Goal: Information Seeking & Learning: Understand process/instructions

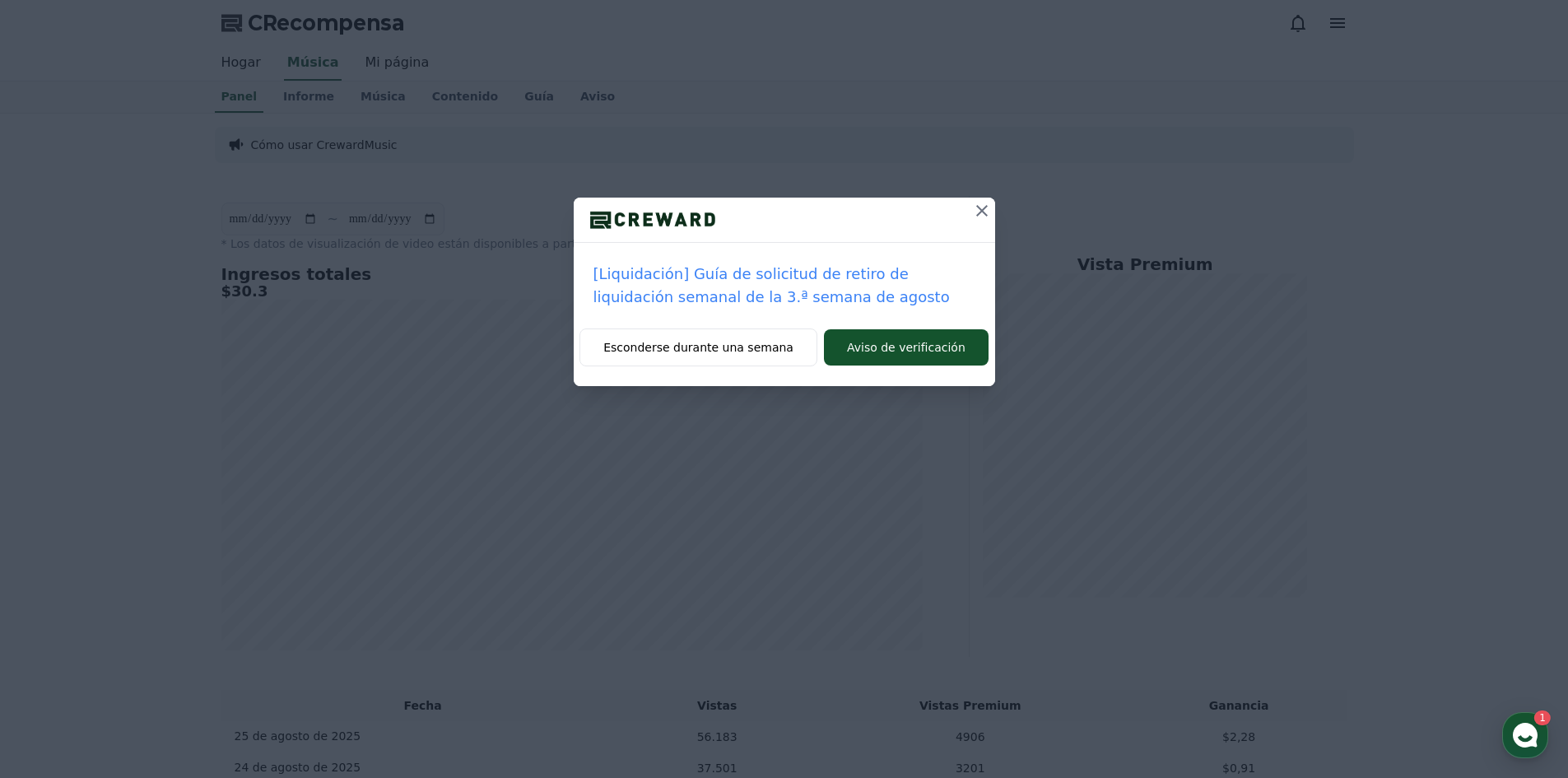
click at [809, 286] on p "[Liquidación] Guía de solicitud de retiro de liquidación semanal de la 3.ª sema…" at bounding box center [784, 286] width 382 height 46
click at [788, 280] on font "[Liquidación] Guía de solicitud de retiro de liquidación semanal de la 3.ª sema…" at bounding box center [771, 285] width 356 height 40
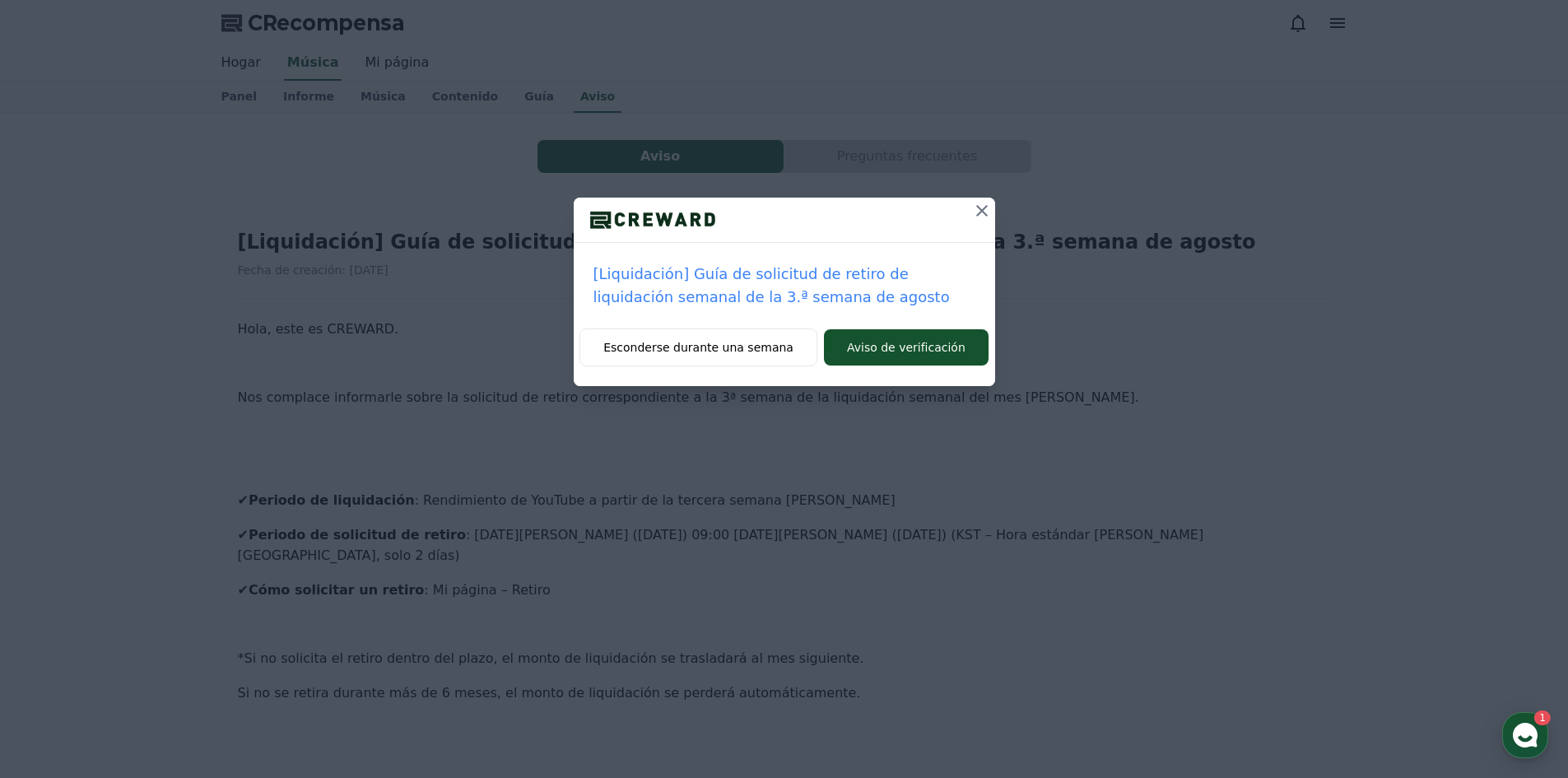
click at [991, 204] on icon at bounding box center [981, 210] width 19 height 19
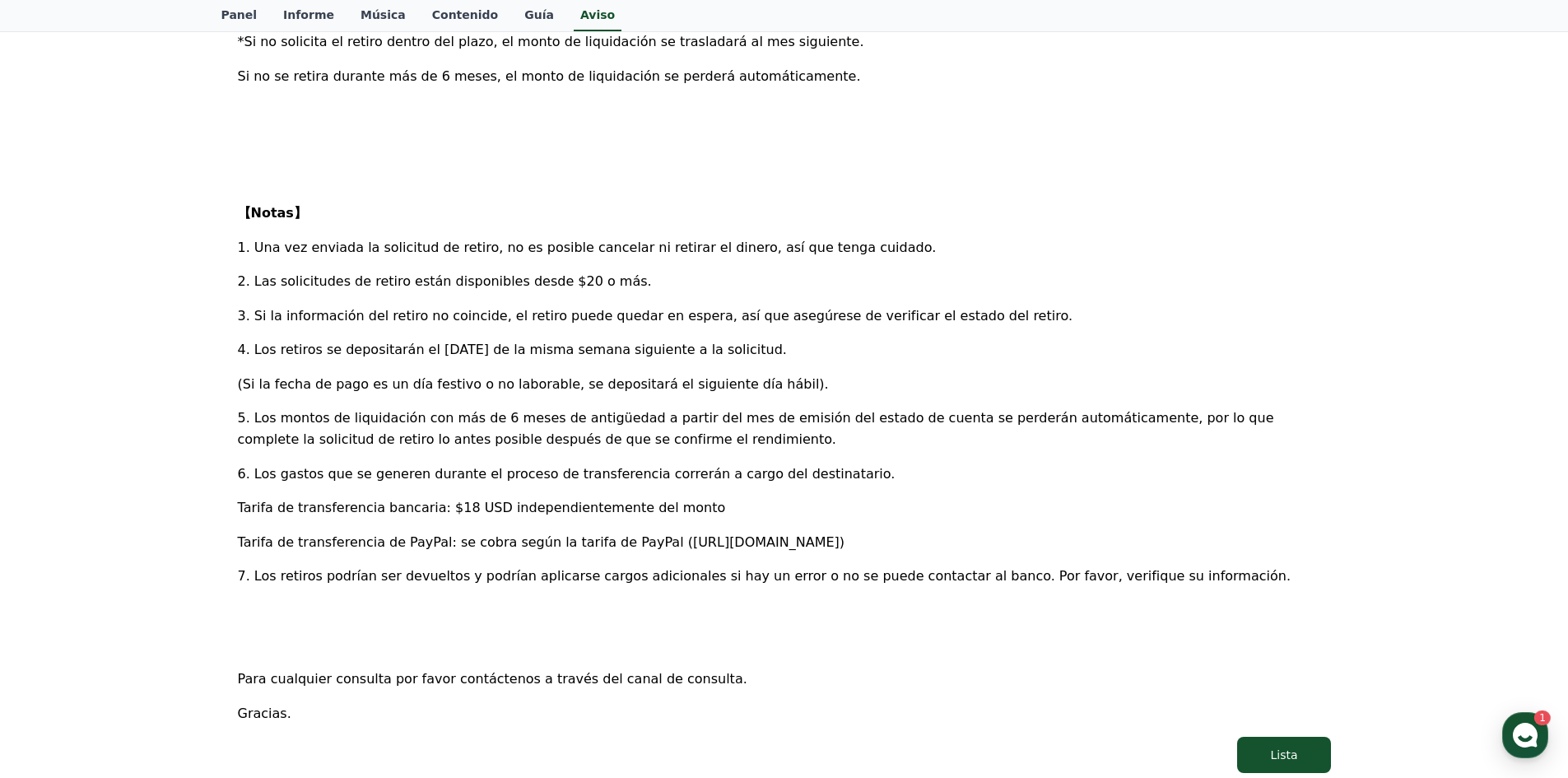
scroll to position [658, 0]
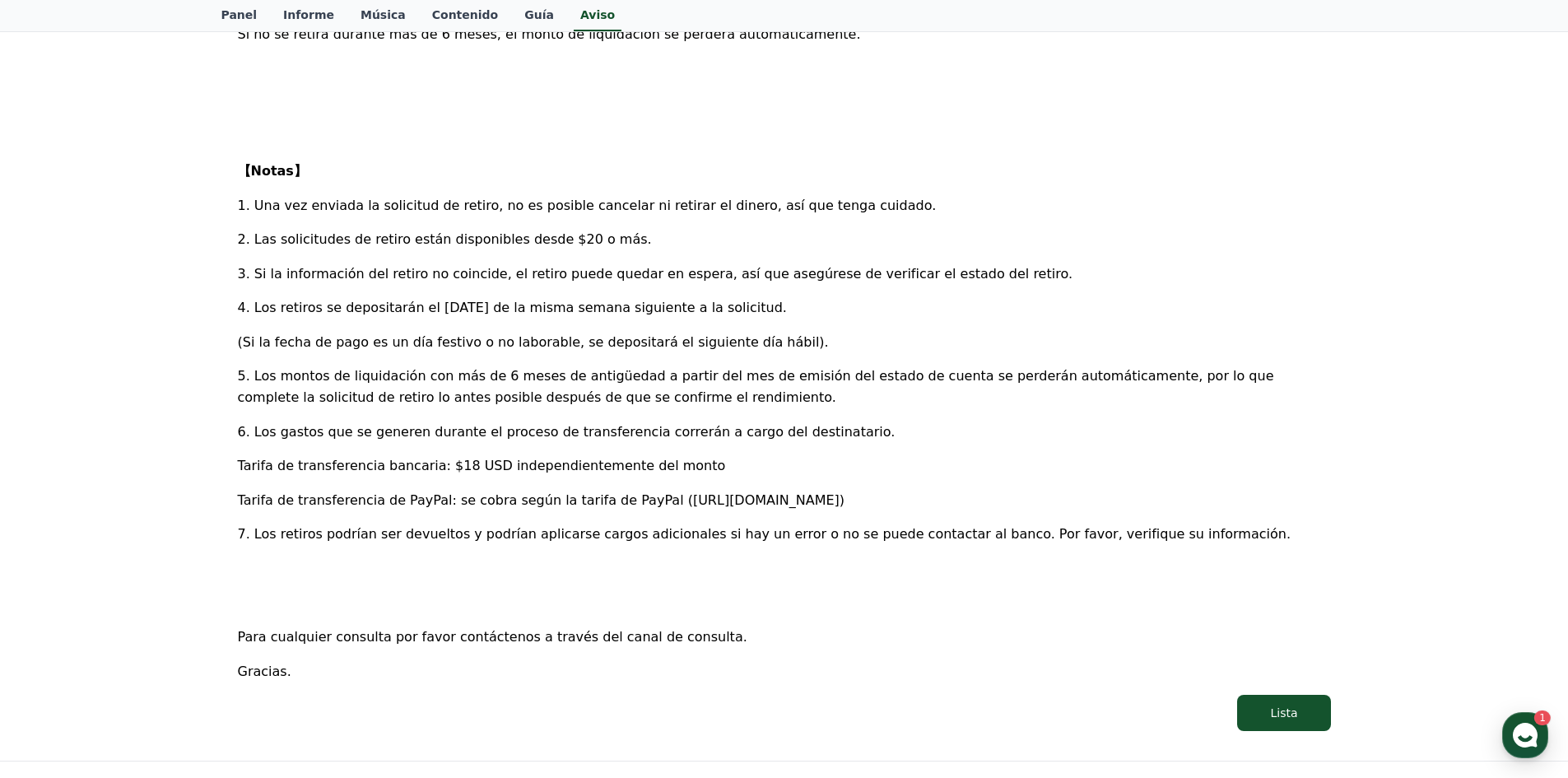
click at [782, 492] on font "Tarifa de transferencia de PayPal: se cobra según la tarifa de PayPal ([URL][DO…" at bounding box center [541, 499] width 607 height 16
click at [629, 492] on font "Tarifa de transferencia de PayPal: se cobra según la tarifa de PayPal ([URL][DO…" at bounding box center [541, 499] width 607 height 16
click at [632, 492] on font "Tarifa de transferencia de PayPal: se cobra según la tarifa de PayPal ([URL][DO…" at bounding box center [541, 499] width 607 height 16
drag, startPoint x: 632, startPoint y: 479, endPoint x: 949, endPoint y: 479, distance: 317.0
click at [846, 492] on font "Tarifa de transferencia de PayPal: se cobra según la tarifa de PayPal ([URL][DO…" at bounding box center [541, 499] width 607 height 16
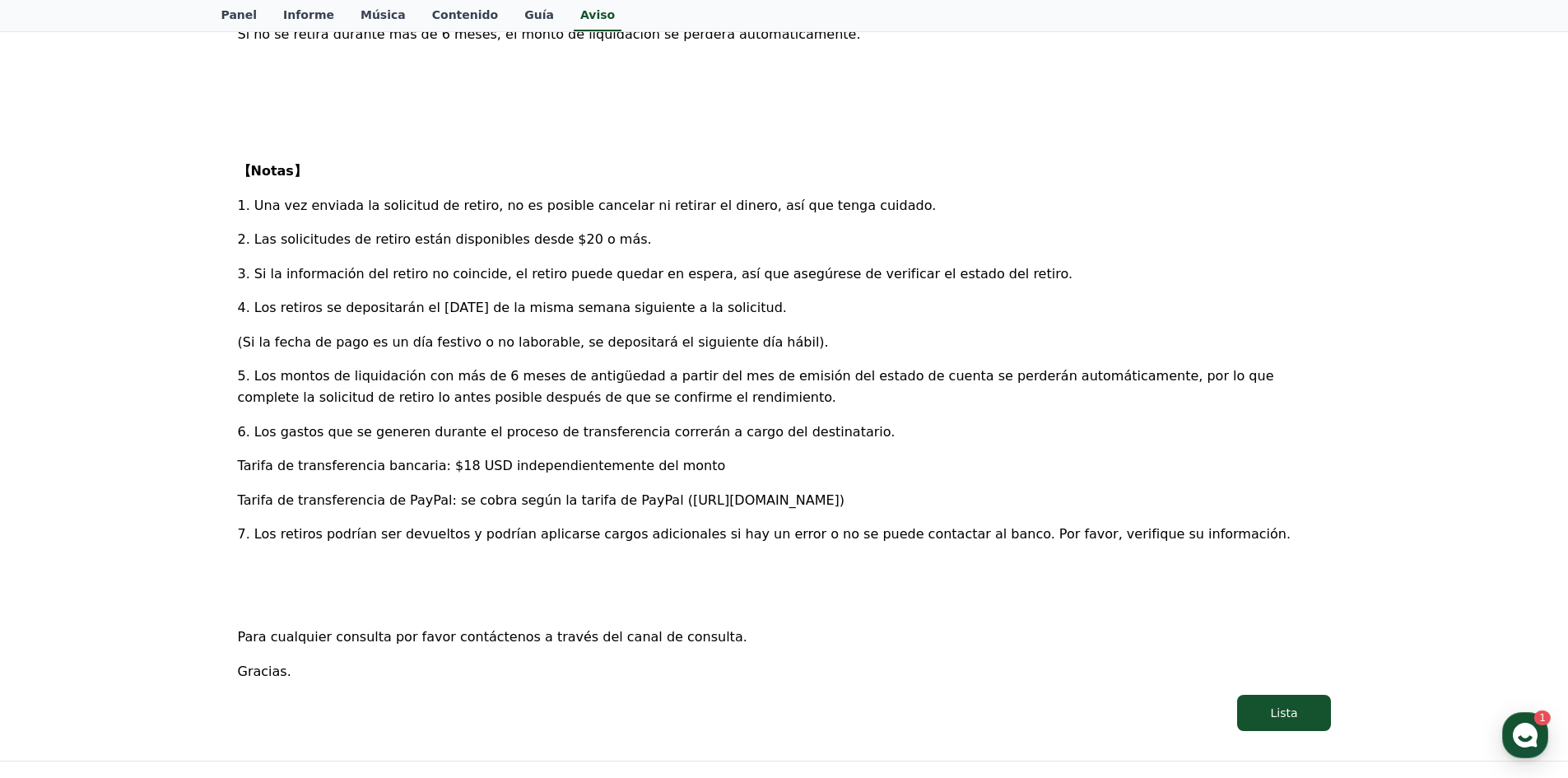
copy font "[URL][DOMAIN_NAME]"
